Goal: Transaction & Acquisition: Purchase product/service

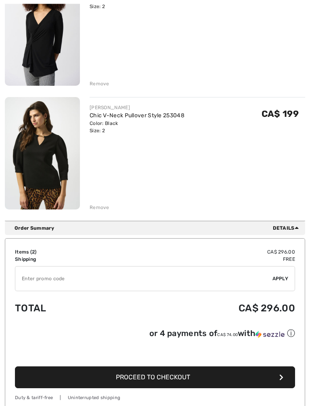
scroll to position [149, 0]
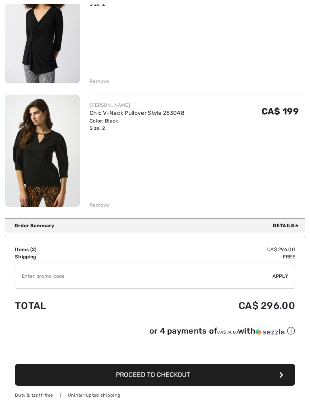
click at [26, 275] on input "TEXT" at bounding box center [144, 276] width 258 height 24
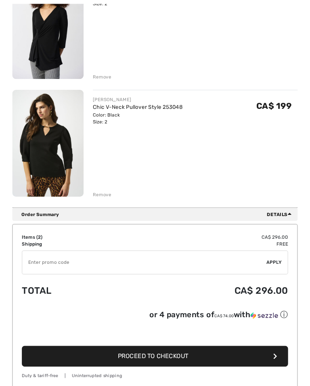
scroll to position [178, 0]
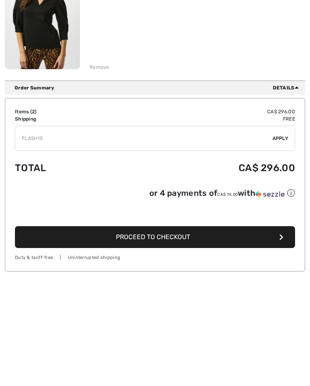
type input "FLASH15"
click at [286, 244] on span "Apply" at bounding box center [281, 247] width 16 height 7
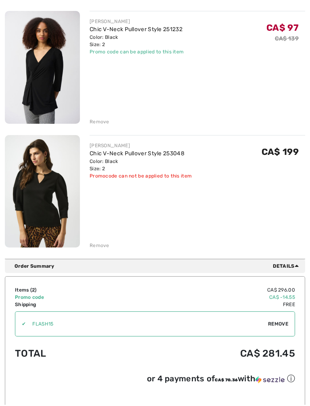
scroll to position [109, 0]
click at [98, 120] on div "Remove" at bounding box center [100, 121] width 20 height 7
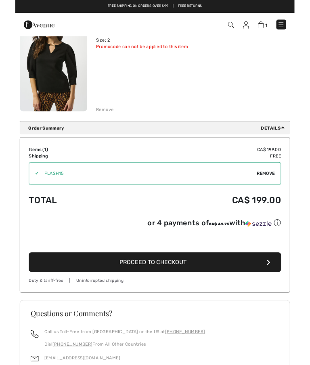
scroll to position [0, 0]
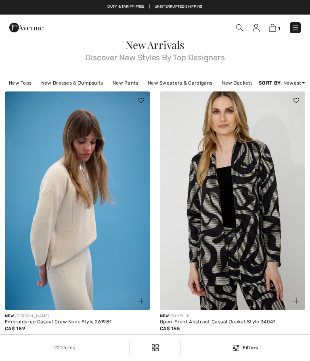
checkbox input "true"
